Goal: Task Accomplishment & Management: Use online tool/utility

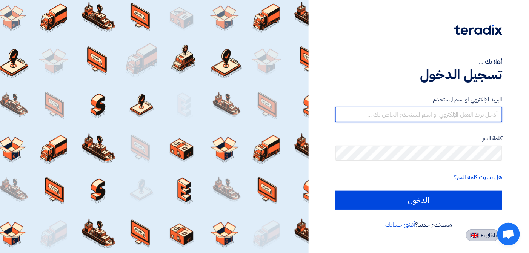
type input "[EMAIL_ADDRESS][DOMAIN_NAME]"
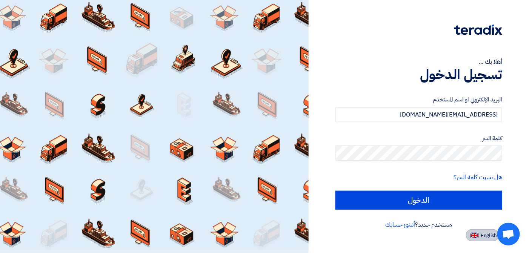
click at [472, 235] on img at bounding box center [474, 236] width 8 height 6
type input "Sign in"
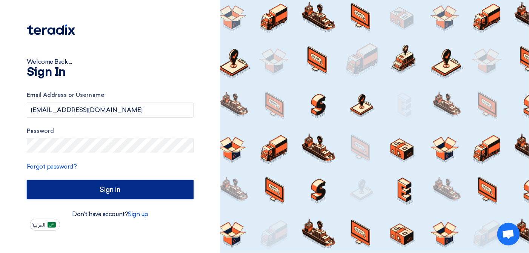
click at [149, 186] on input "Sign in" at bounding box center [110, 189] width 167 height 19
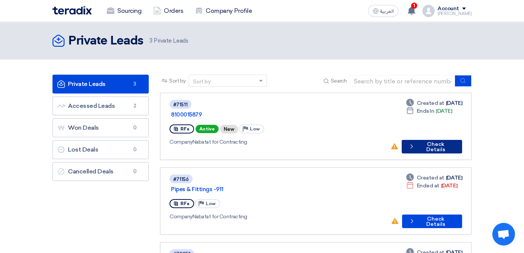
click at [462, 140] on button "Check details Check Details" at bounding box center [431, 147] width 60 height 14
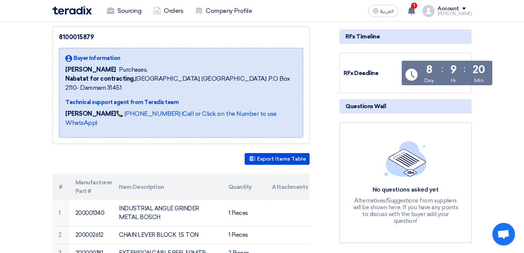
scroll to position [75, 0]
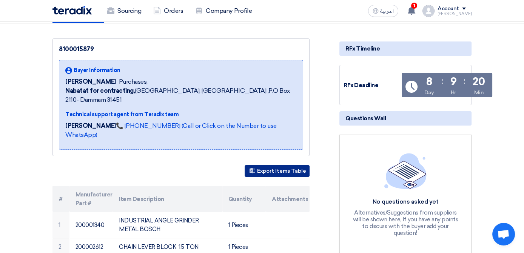
click at [283, 165] on button "Export Items Table" at bounding box center [276, 171] width 65 height 12
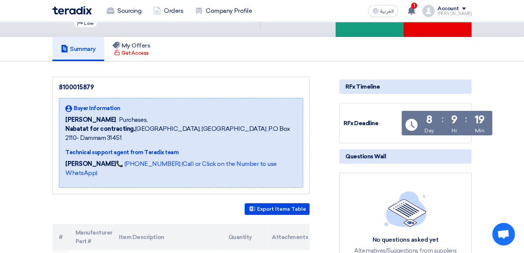
scroll to position [0, 0]
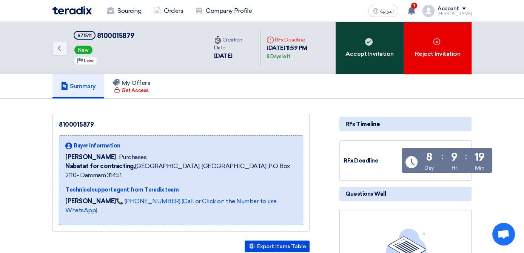
click at [387, 69] on div "Accept Invitation" at bounding box center [369, 48] width 68 height 52
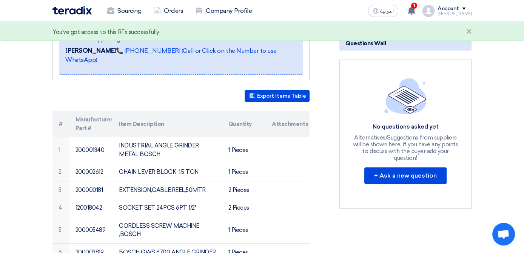
scroll to position [339, 0]
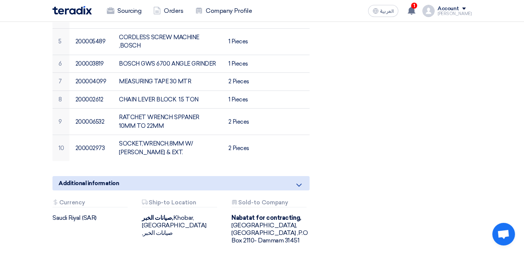
click at [303, 181] on icon at bounding box center [298, 185] width 9 height 9
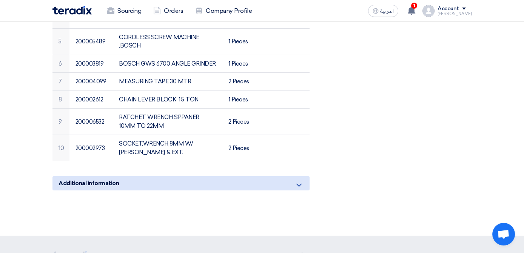
click at [309, 176] on div "Additional information" at bounding box center [180, 183] width 257 height 14
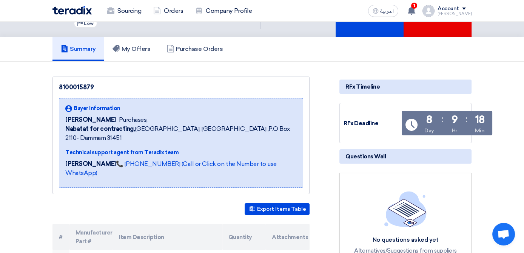
scroll to position [0, 0]
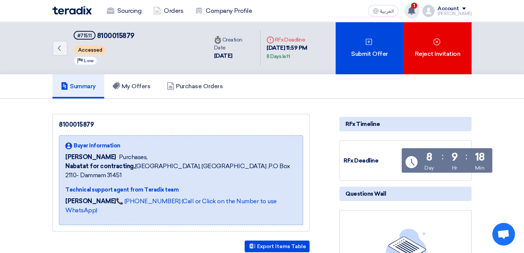
click at [415, 10] on use at bounding box center [411, 10] width 8 height 8
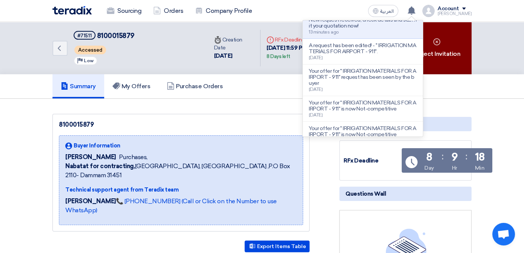
scroll to position [6, 0]
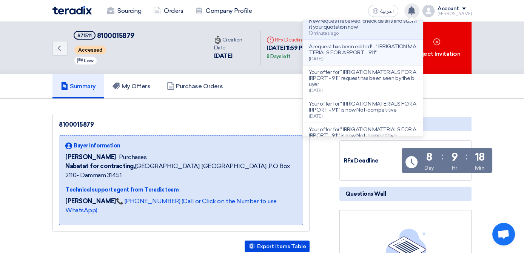
click at [411, 55] on p "A request has been edited! - " IRRIGATION MATERIALS FOR AIRPORT - 911"." at bounding box center [363, 50] width 108 height 12
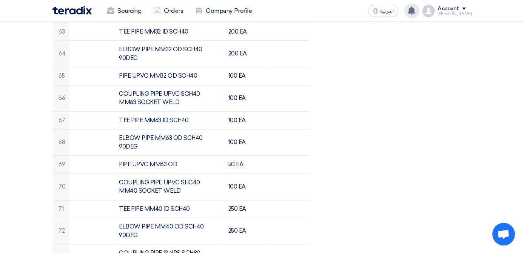
scroll to position [1584, 0]
